Goal: Navigation & Orientation: Go to known website

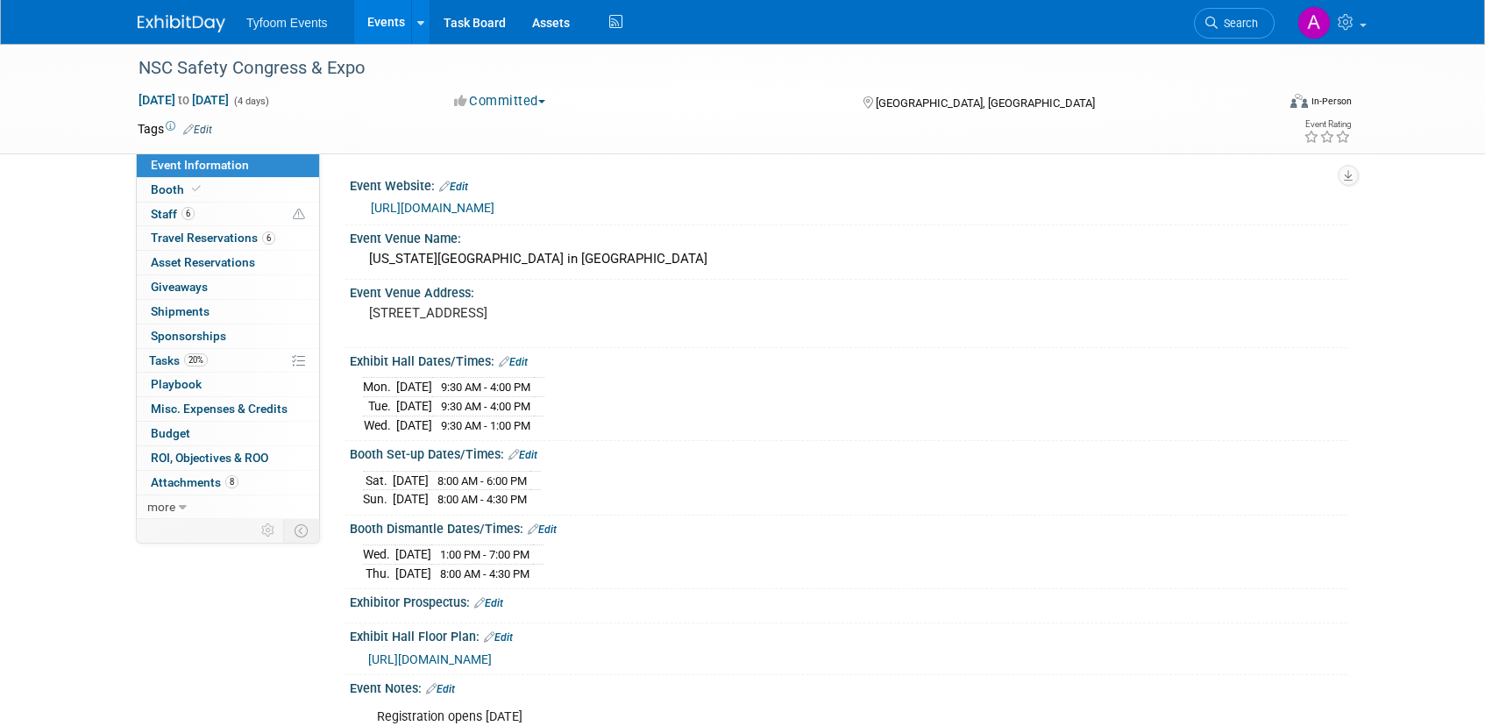
click at [377, 21] on link "Events" at bounding box center [386, 22] width 64 height 44
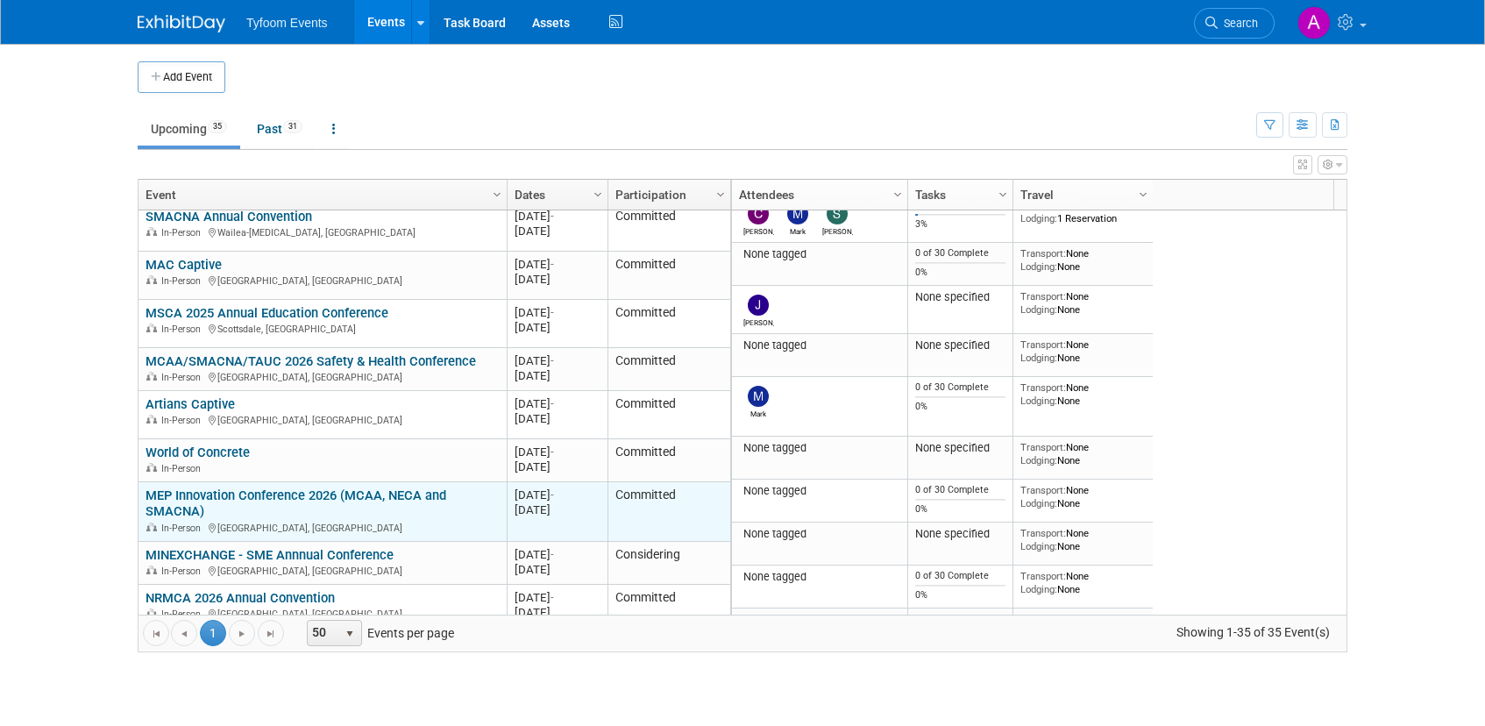
scroll to position [631, 0]
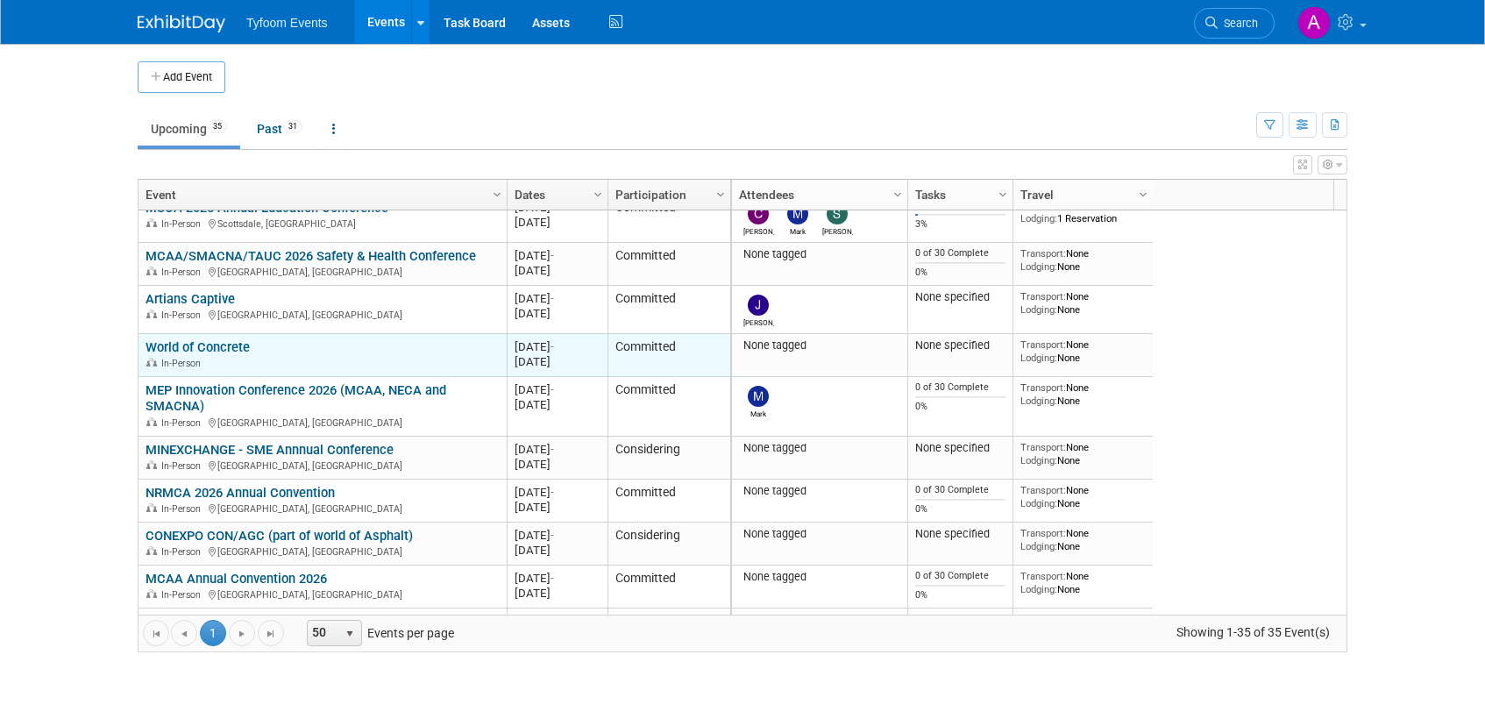
click at [189, 345] on link "World of Concrete" at bounding box center [198, 347] width 104 height 16
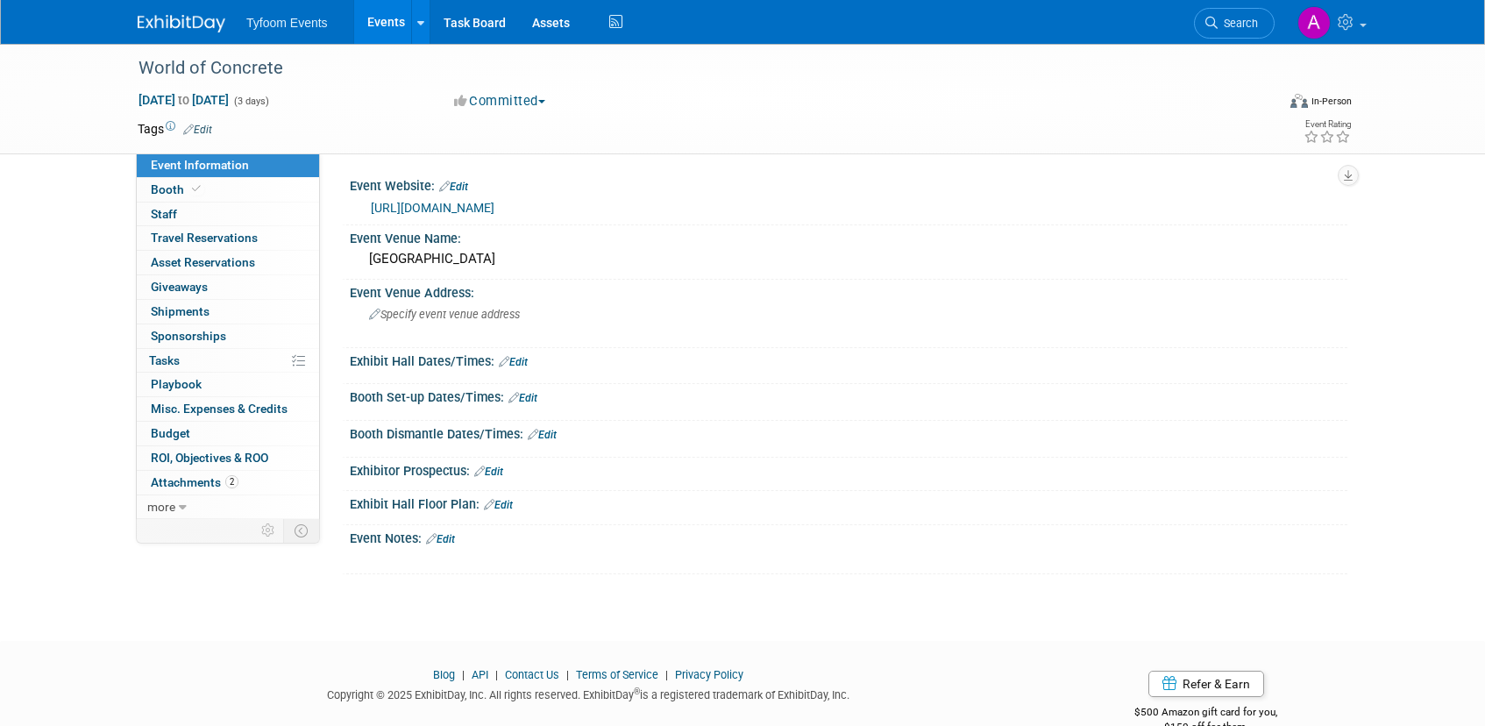
click at [495, 208] on link "https://www.worldofconcrete.com/en/home.html" at bounding box center [433, 208] width 124 height 14
click at [495, 214] on link "https://www.worldofconcrete.com/en/home.html" at bounding box center [433, 208] width 124 height 14
